Goal: Information Seeking & Learning: Learn about a topic

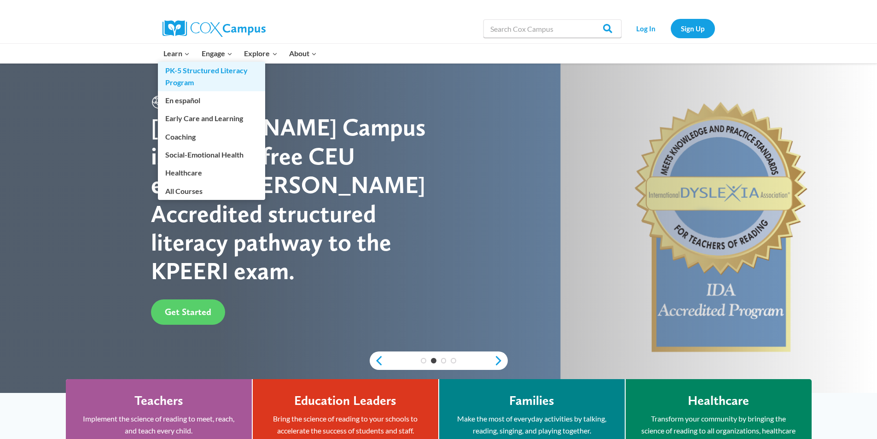
click at [193, 72] on link "PK-5 Structured Literacy Program" at bounding box center [211, 76] width 107 height 29
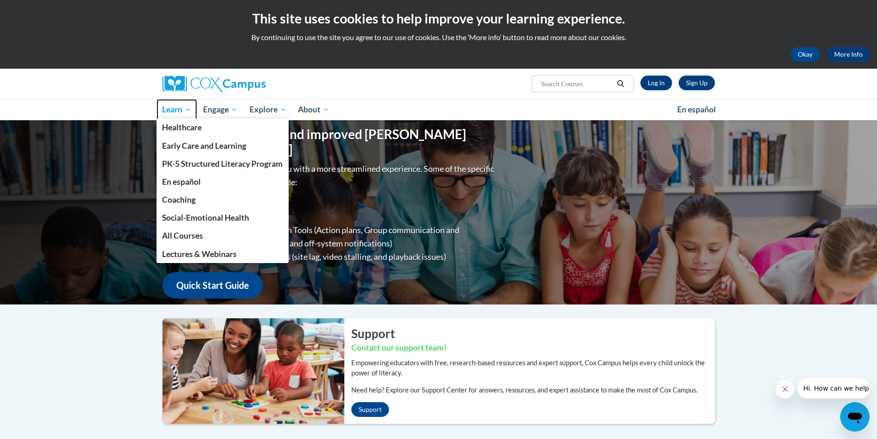
click at [177, 110] on span "Learn" at bounding box center [176, 109] width 29 height 11
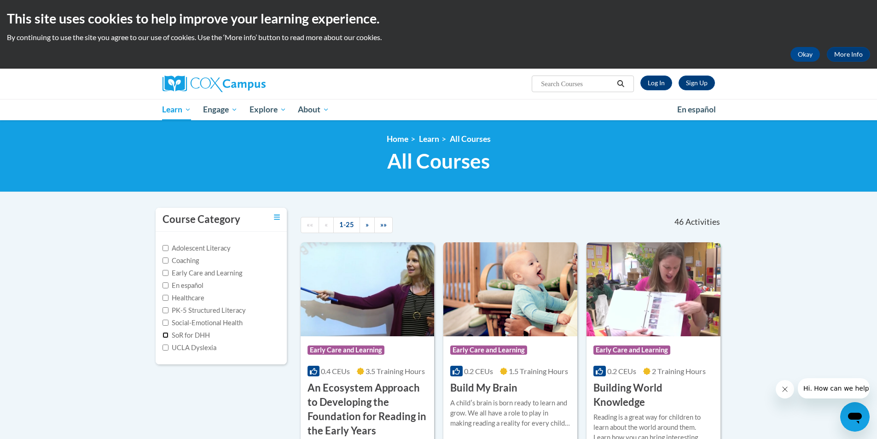
click at [165, 335] on input "SoR for DHH" at bounding box center [165, 335] width 6 height 6
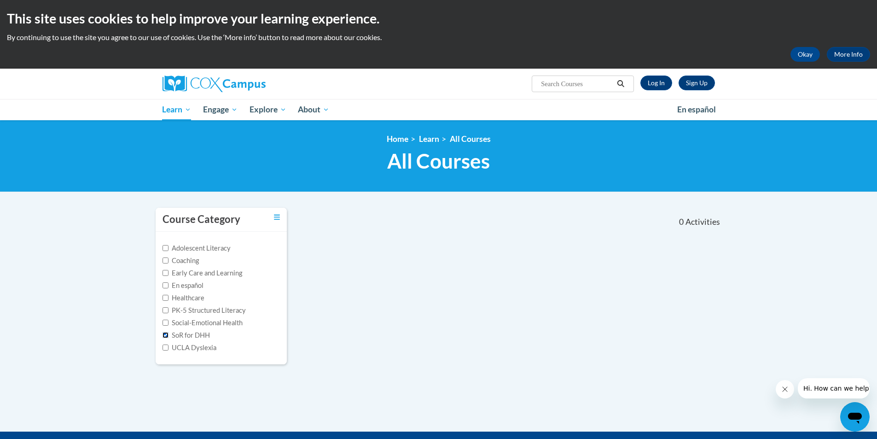
click at [166, 332] on input "SoR for DHH" at bounding box center [165, 335] width 6 height 6
checkbox input "false"
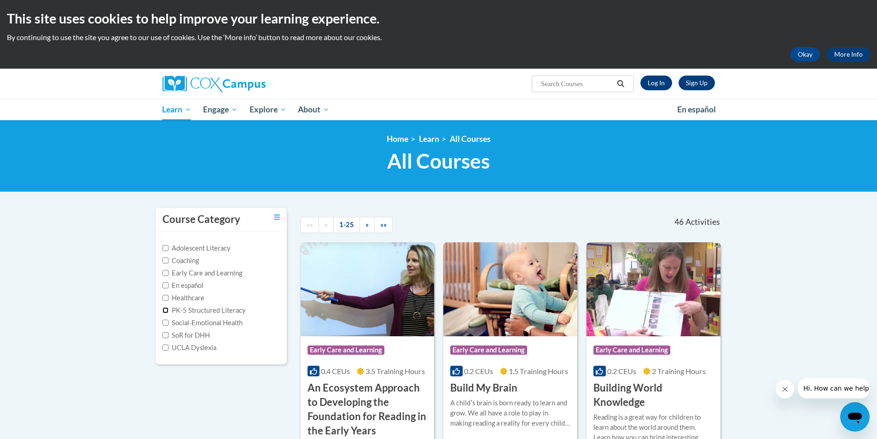
click at [165, 309] on input "PK-5 Structured Literacy" at bounding box center [165, 310] width 6 height 6
checkbox input "true"
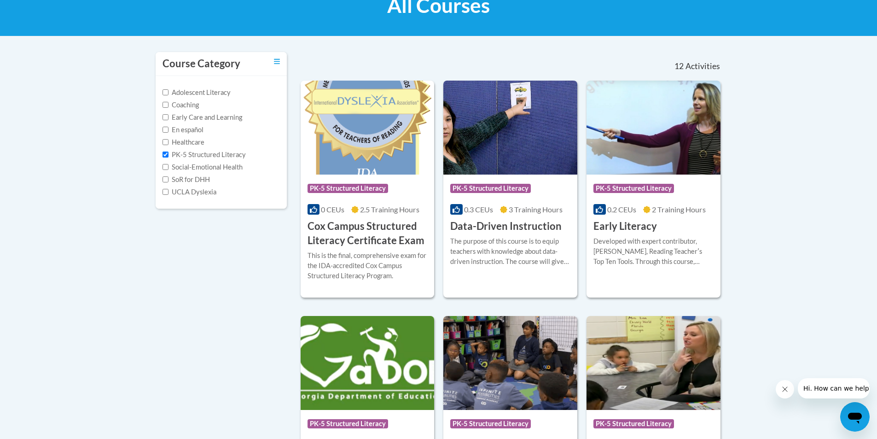
scroll to position [153, 0]
